Goal: Task Accomplishment & Management: Complete application form

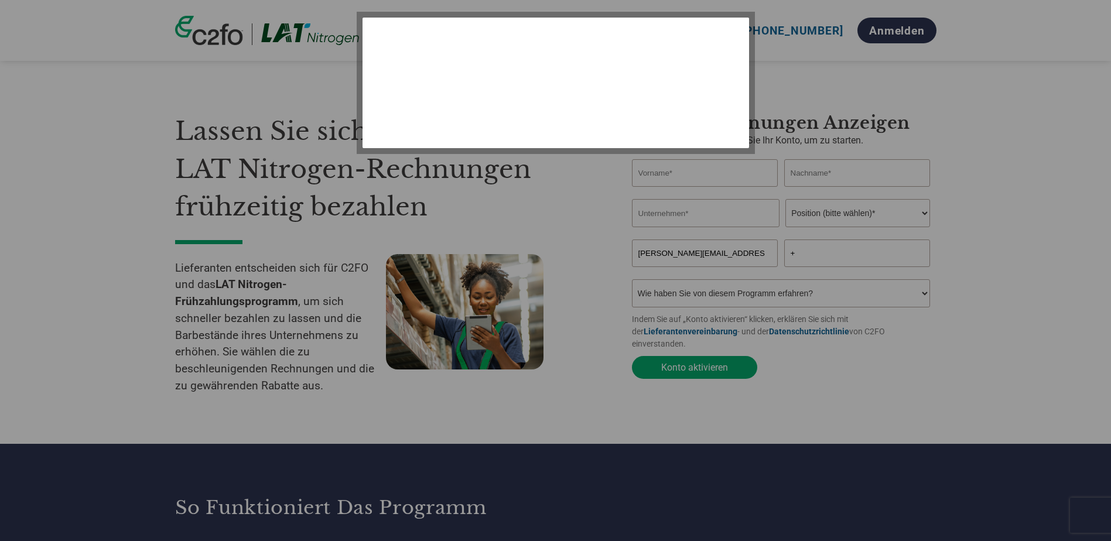
select select "de"
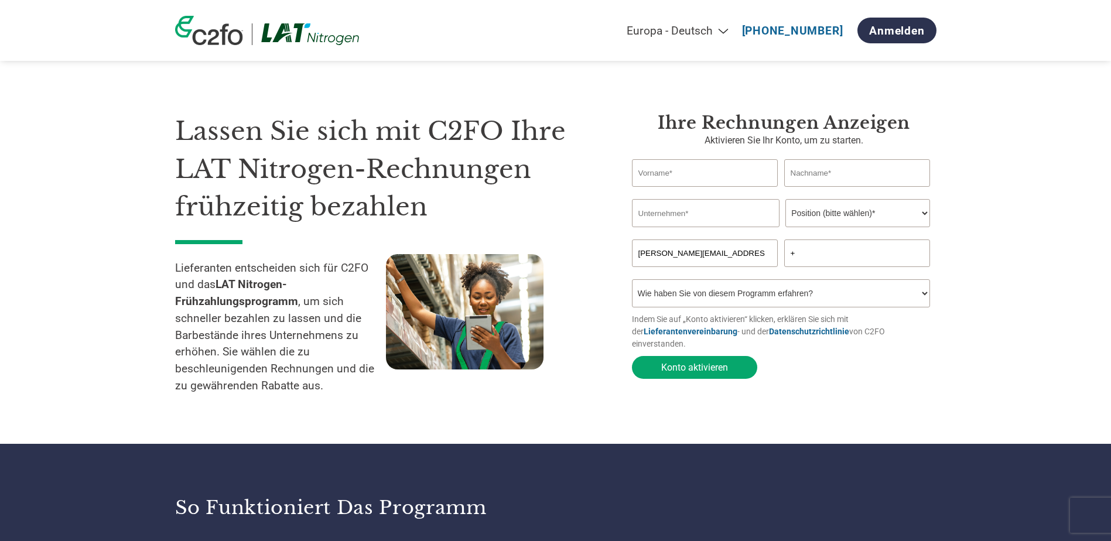
click at [678, 173] on input "text" at bounding box center [705, 173] width 146 height 28
type input "[PERSON_NAME]"
type input "Spasojevic"
click at [706, 216] on input "text" at bounding box center [706, 213] width 148 height 28
type input "Wascosa AG"
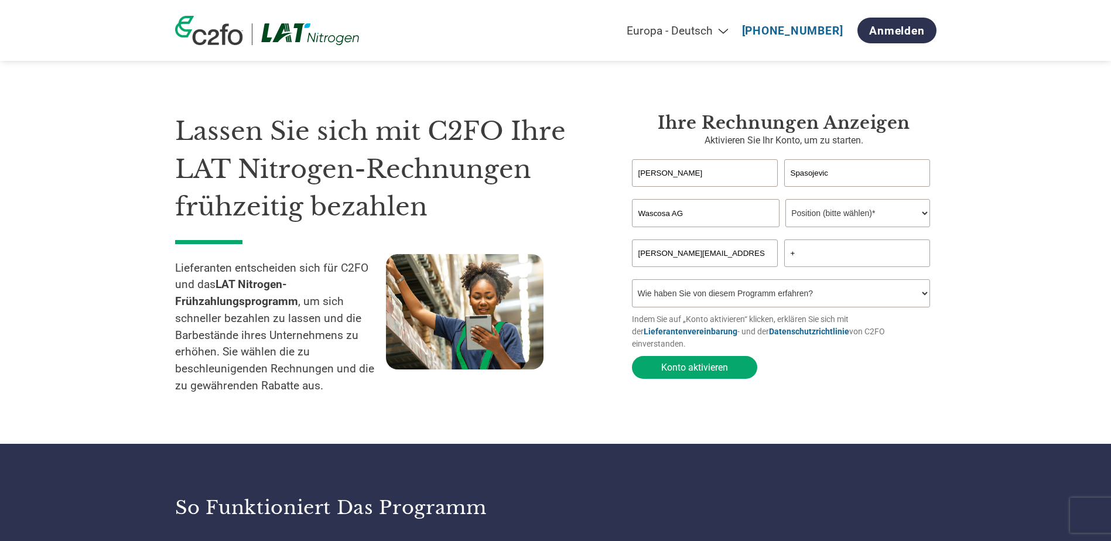
click at [918, 210] on select "Position (bitte wählen)* Finanzvorstand Finanzkontrolleur Kreditmanager Finanzc…" at bounding box center [857, 213] width 145 height 28
select select "ACCOUNTING"
click at [785, 200] on select "Position (bitte wählen)* Finanzvorstand Finanzkontrolleur Kreditmanager Finanzc…" at bounding box center [857, 213] width 145 height 28
click at [805, 256] on input "+" at bounding box center [857, 254] width 146 height 28
click at [813, 294] on select "Wie haben Sie von diesem Programm erfahren? Ich habe einen Brief erhalten E-Mai…" at bounding box center [781, 293] width 299 height 28
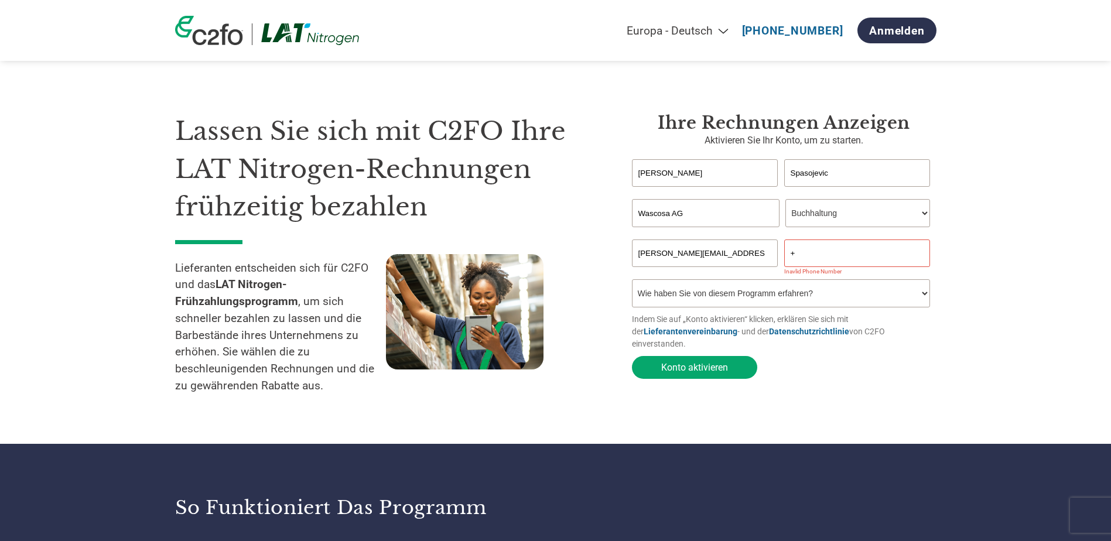
select select "Received a Letter"
click at [632, 283] on select "Wie haben Sie von diesem Programm erfahren? Ich habe einen Brief erhalten E-Mai…" at bounding box center [781, 293] width 299 height 28
click at [687, 357] on button "Konto aktivieren" at bounding box center [694, 367] width 125 height 23
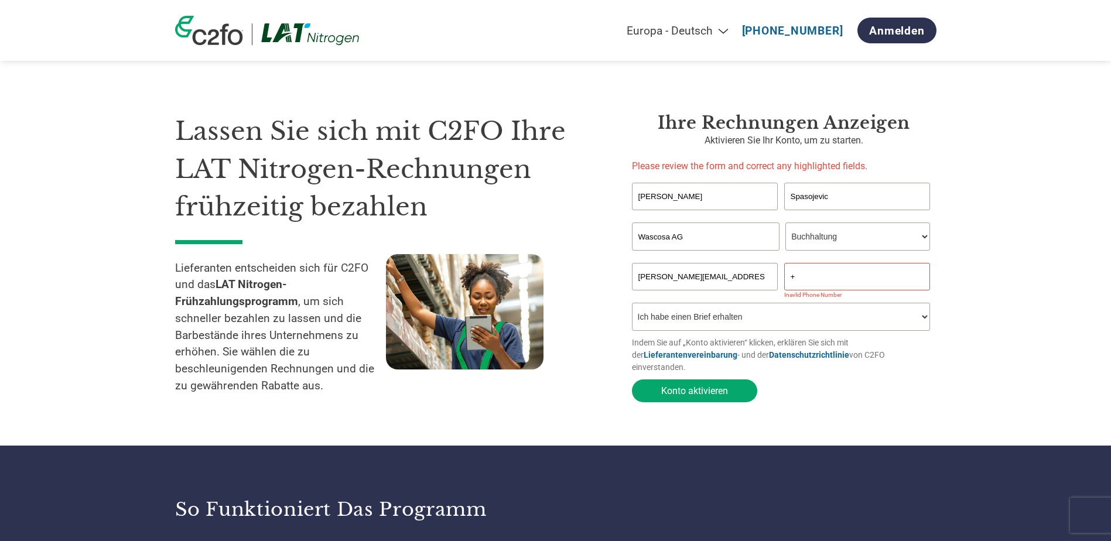
click at [808, 278] on input "+" at bounding box center [857, 277] width 146 height 28
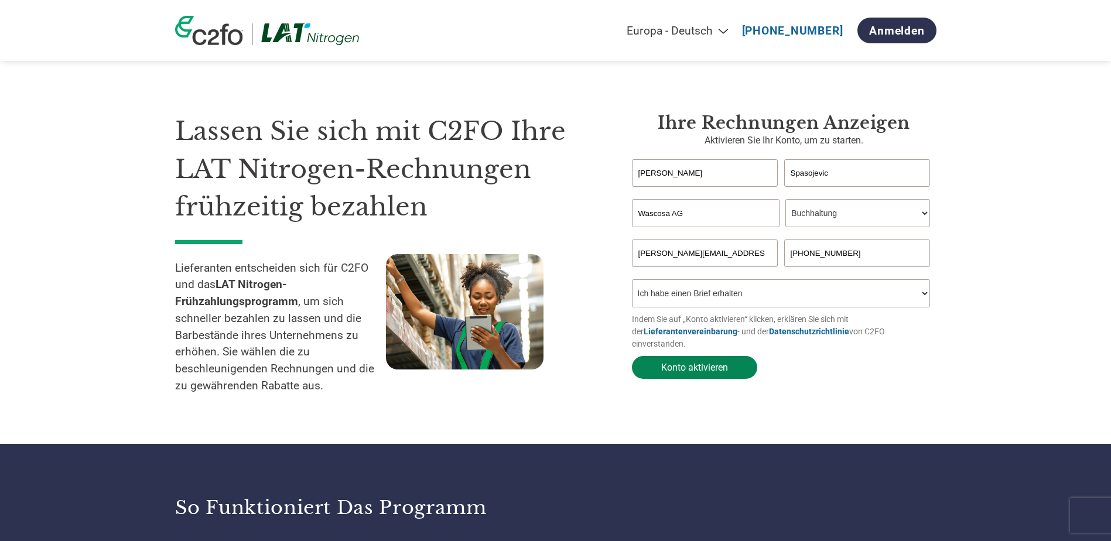
type input "[PHONE_NUMBER]"
click at [696, 359] on button "Konto aktivieren" at bounding box center [694, 367] width 125 height 23
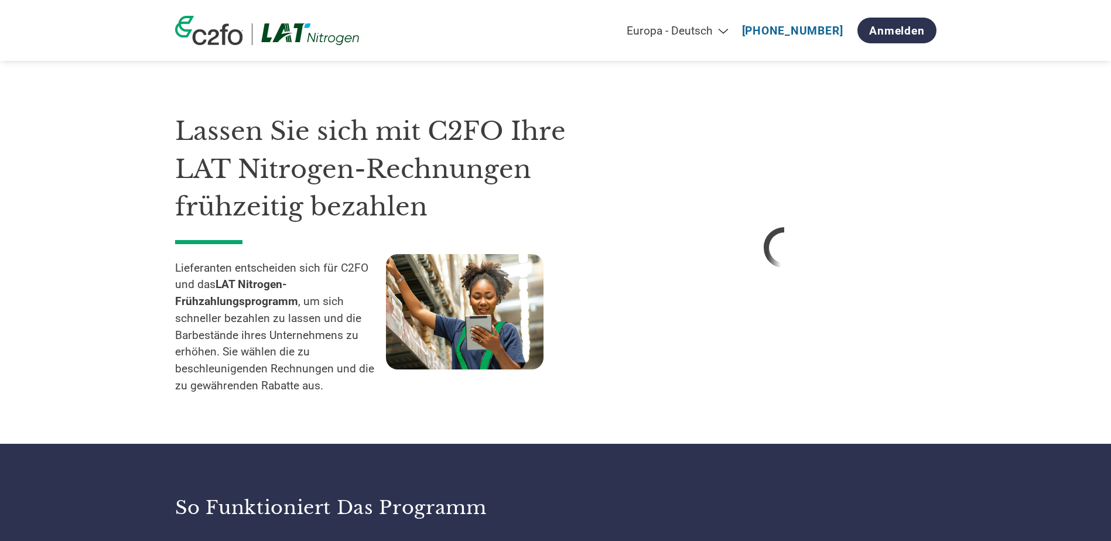
select select "de"
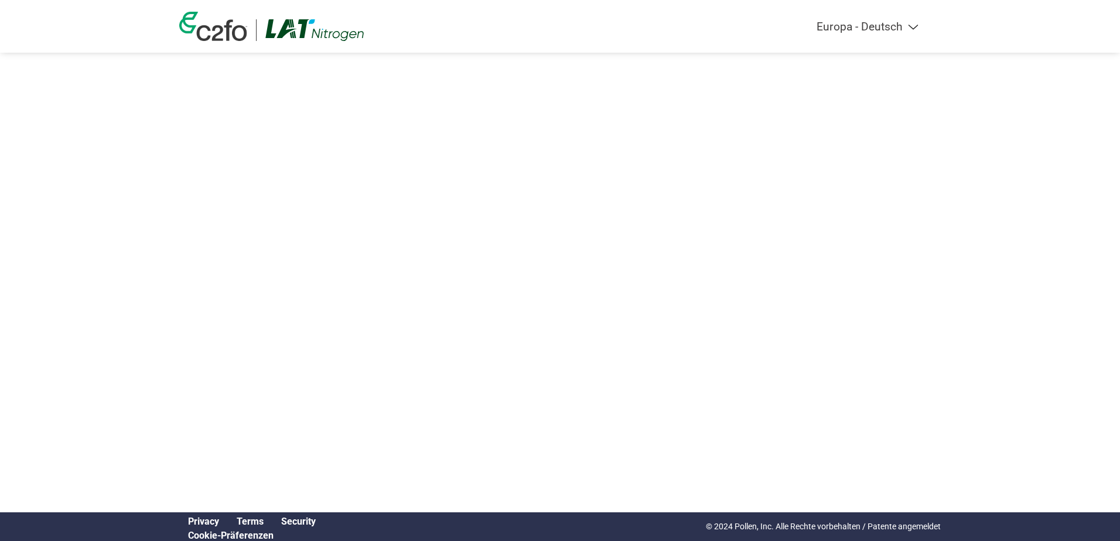
select select "de"
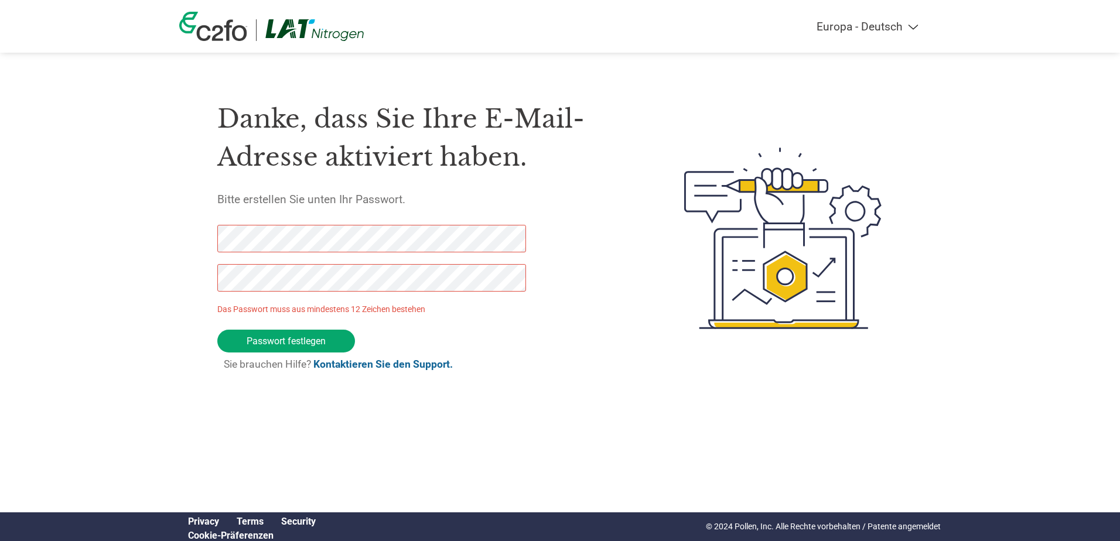
drag, startPoint x: 314, startPoint y: 338, endPoint x: 133, endPoint y: 237, distance: 207.1
click at [133, 237] on div "Americas - English Américas - Español Américas - Português Amériques - Français…" at bounding box center [560, 191] width 1120 height 383
click at [205, 239] on div "Danke, dass Sie Ihre E-Mail-Adresse aktiviert haben. Bitte erstellen Sie unten …" at bounding box center [559, 238] width 761 height 310
click at [303, 339] on input "Passwort festlegen" at bounding box center [286, 341] width 138 height 23
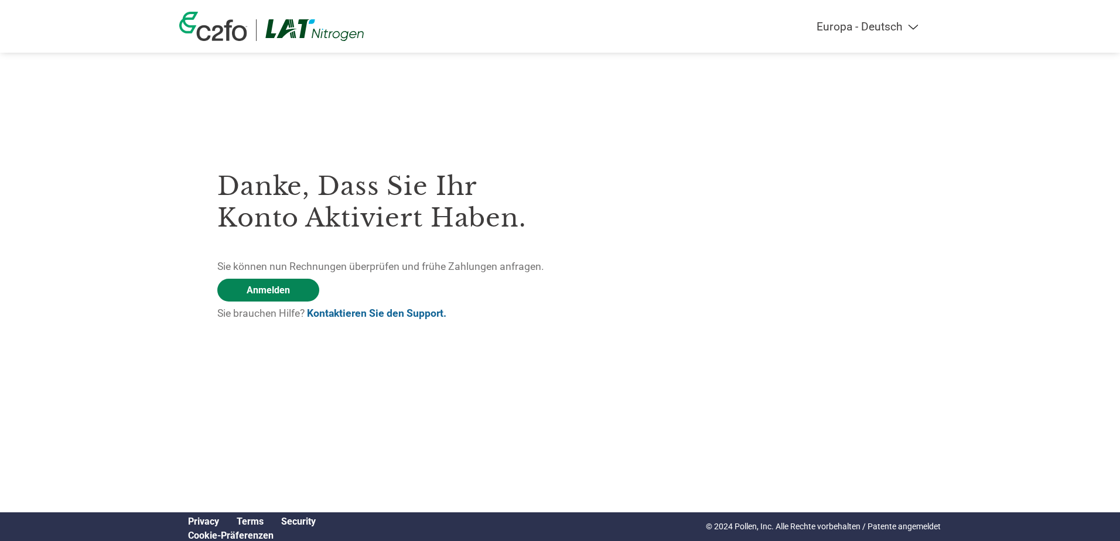
click at [276, 286] on link "Anmelden" at bounding box center [268, 290] width 102 height 23
